Goal: Navigation & Orientation: Go to known website

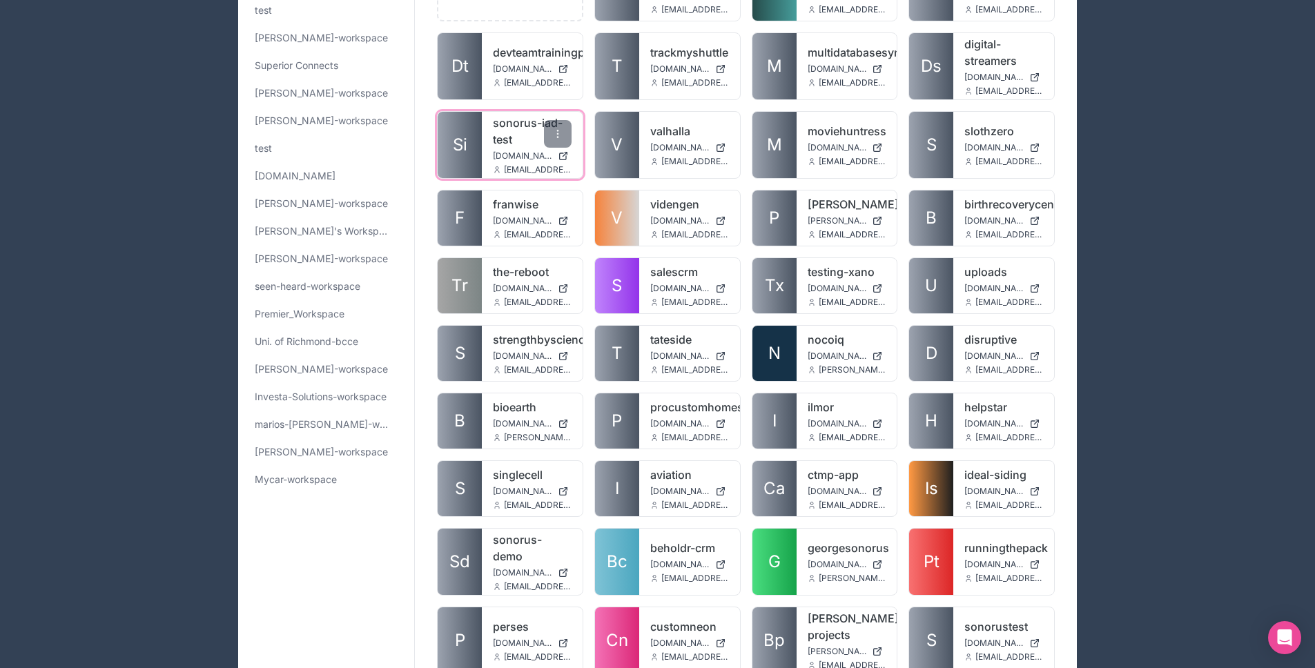
scroll to position [108, 0]
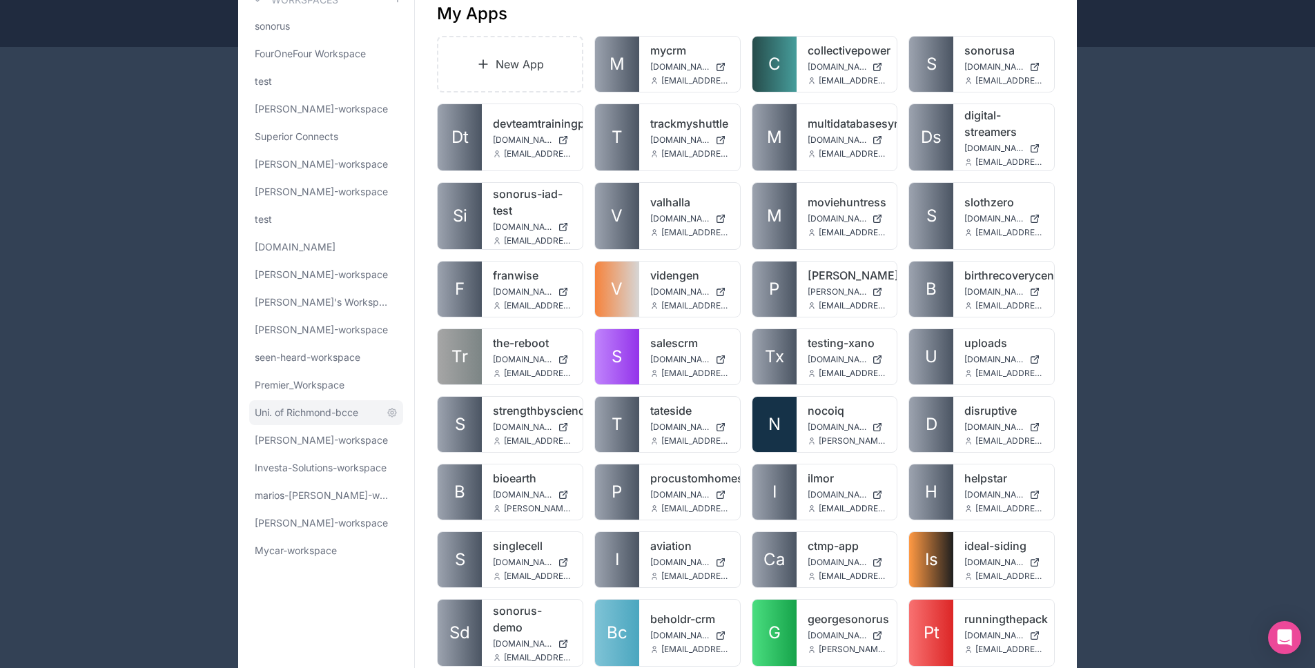
click at [300, 418] on span "Uni. of Richmond-bcce" at bounding box center [307, 413] width 104 height 14
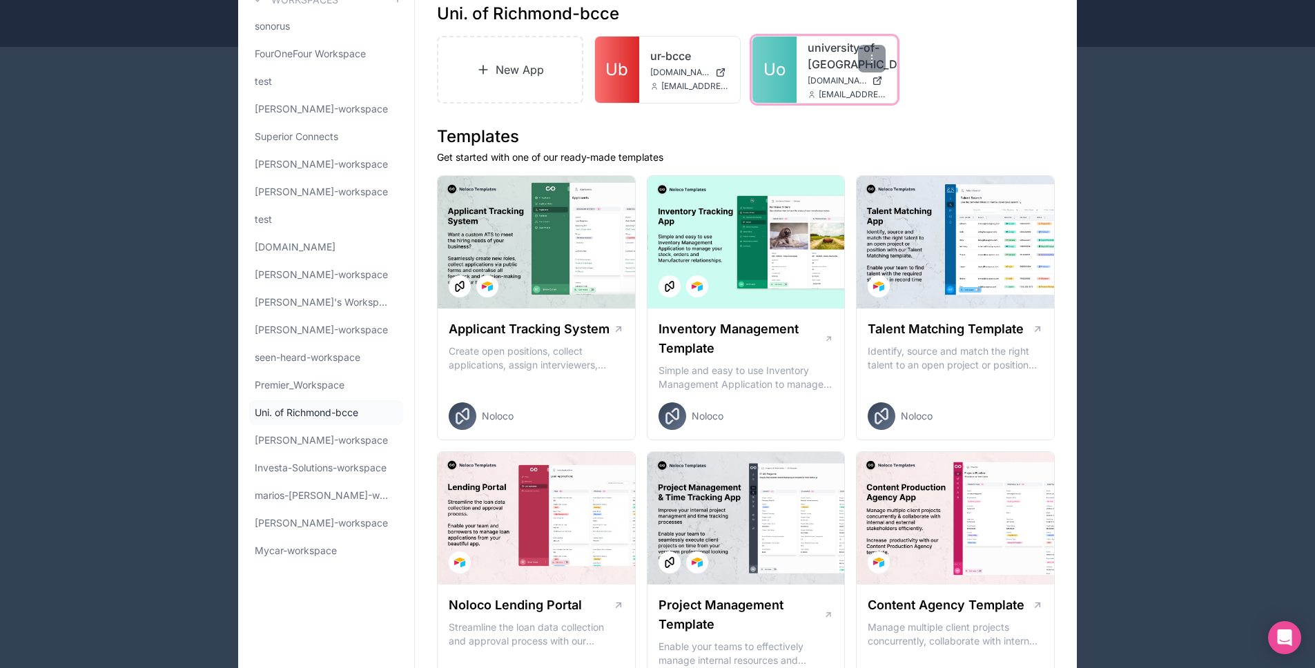
click at [786, 80] on link "Uo" at bounding box center [774, 70] width 44 height 66
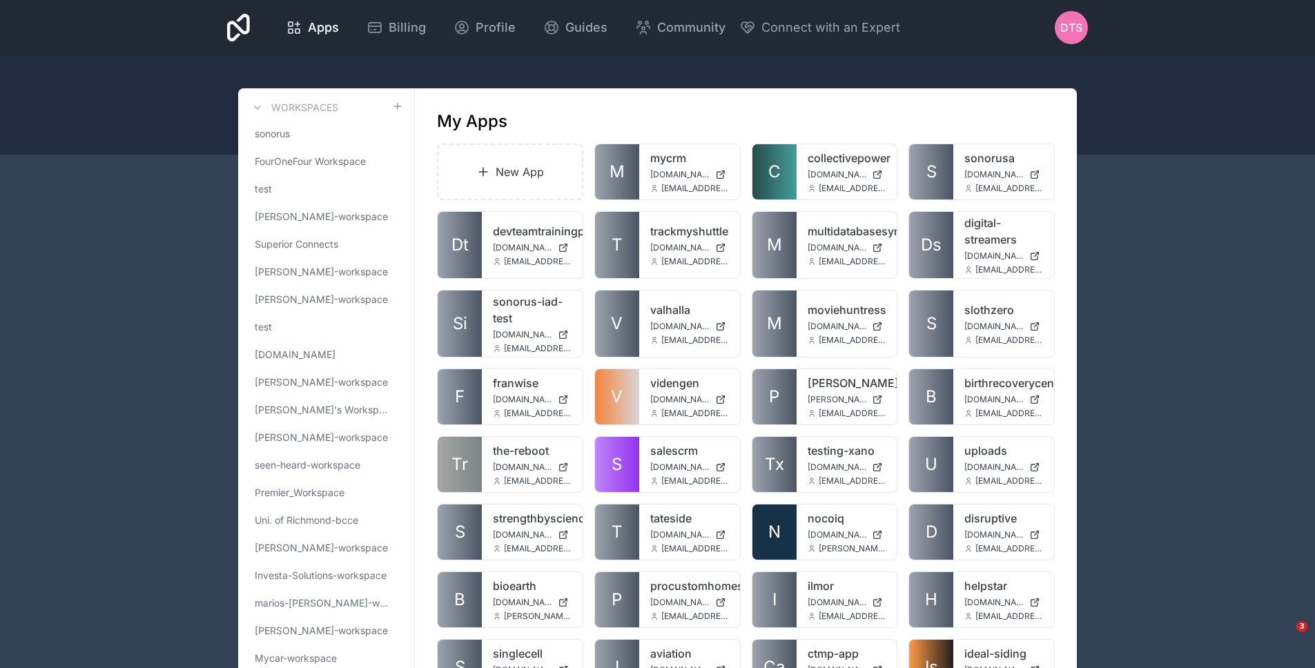
scroll to position [1757, 0]
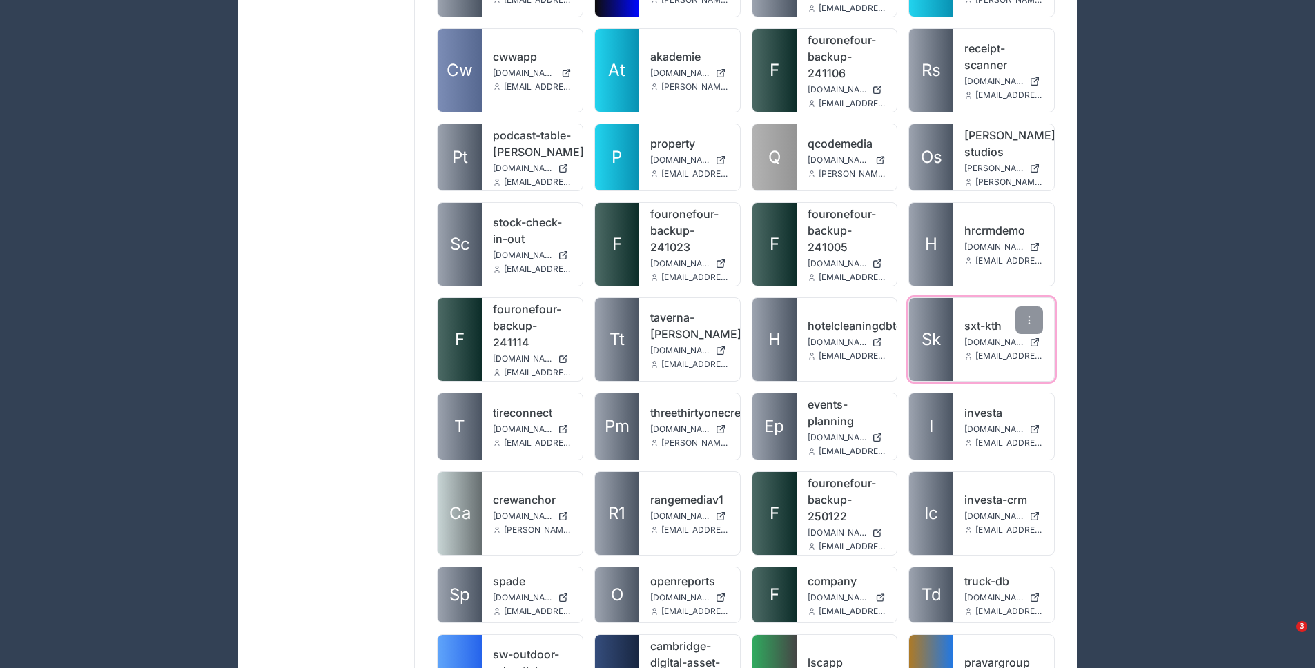
click at [924, 329] on link "Sk" at bounding box center [931, 339] width 44 height 83
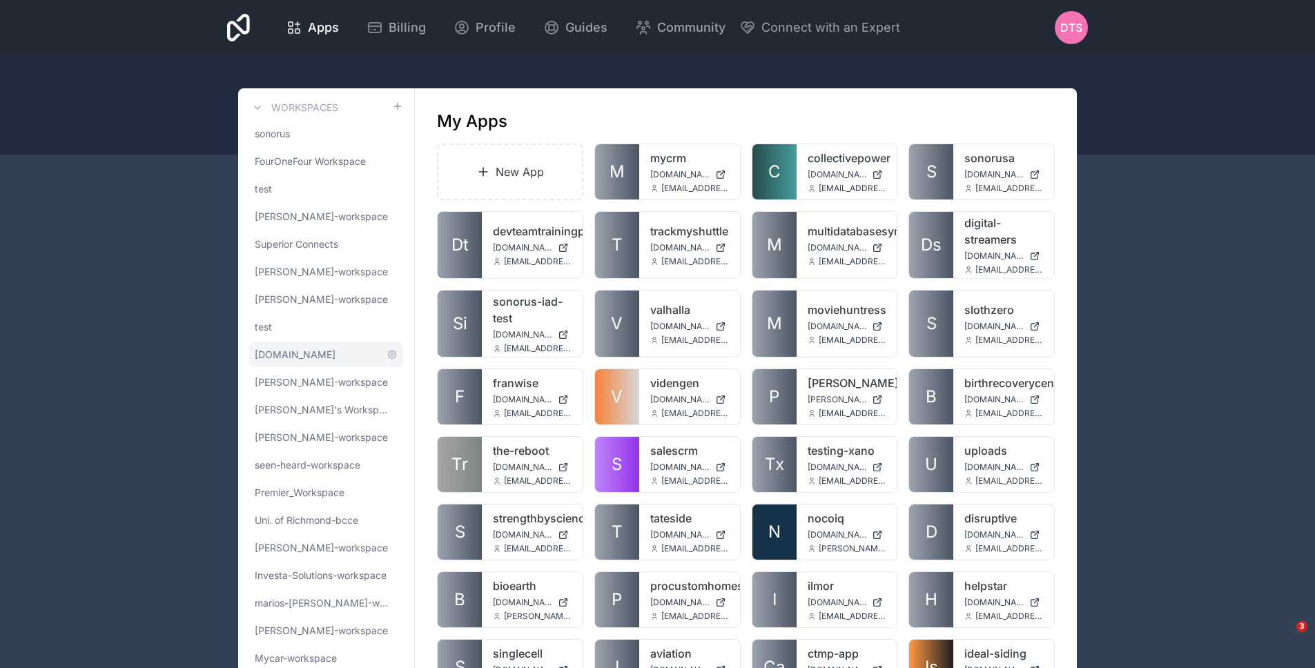
click at [307, 349] on link "[DOMAIN_NAME]" at bounding box center [326, 354] width 154 height 25
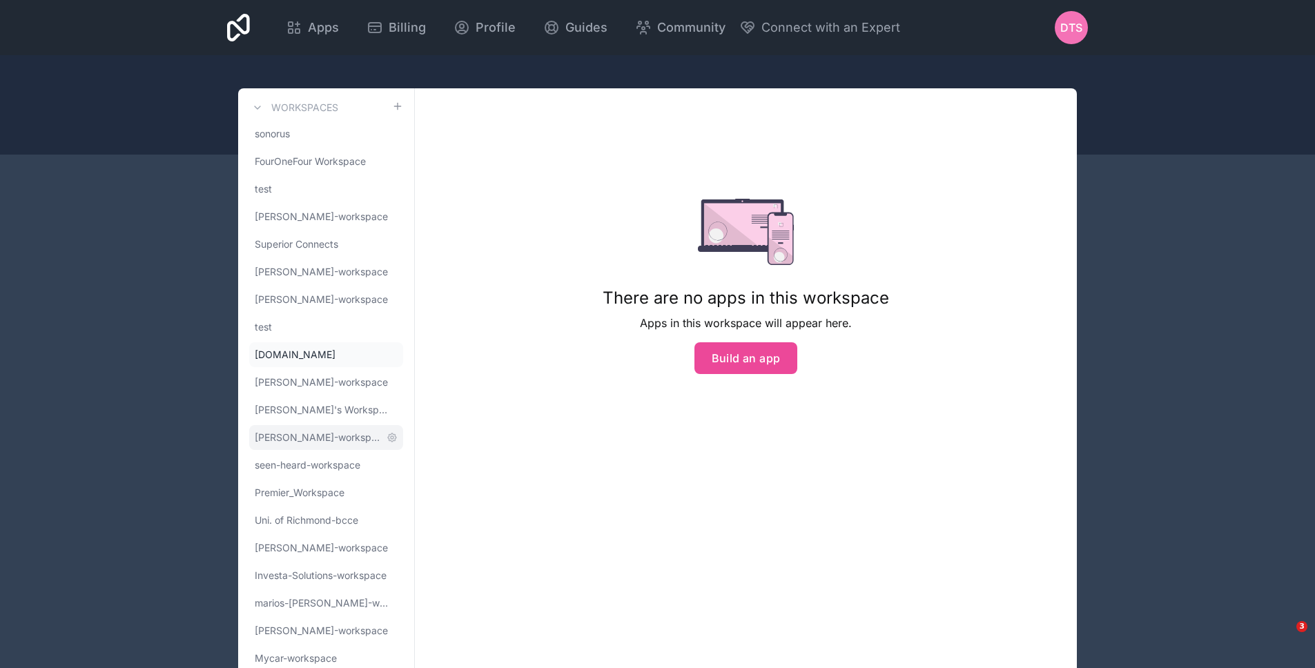
scroll to position [46, 0]
